Goal: Task Accomplishment & Management: Manage account settings

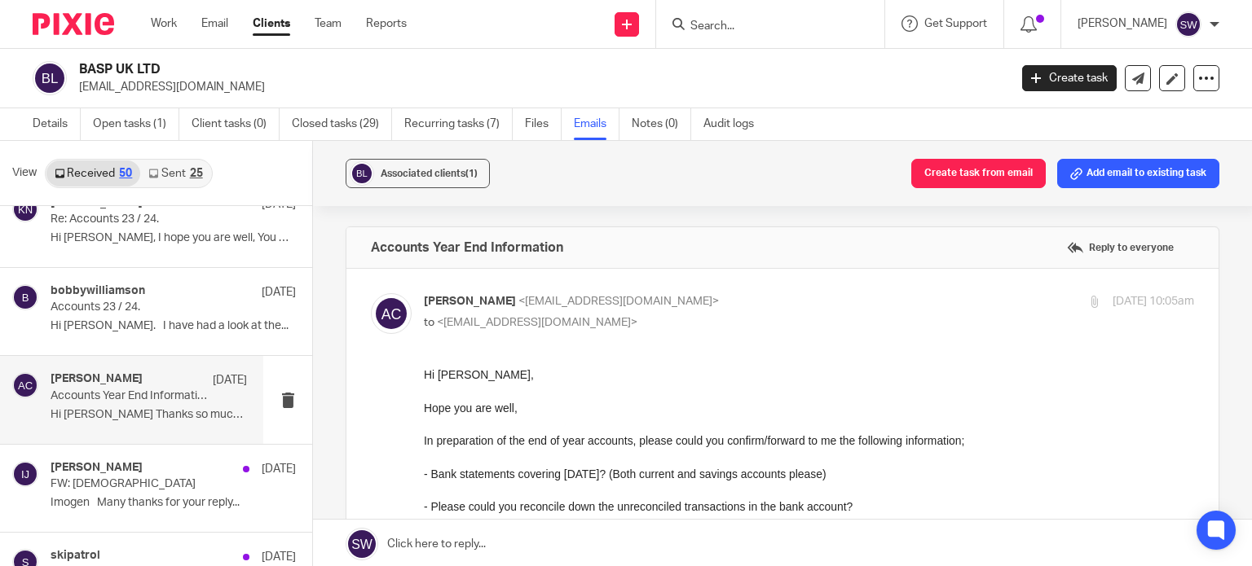
scroll to position [18173, 0]
